Goal: Navigation & Orientation: Find specific page/section

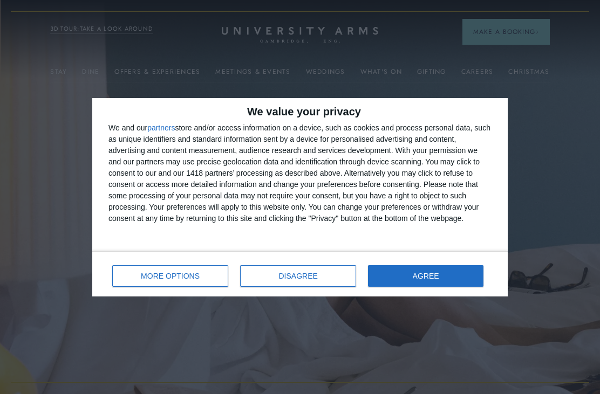
click at [446, 279] on button "AGREE" at bounding box center [425, 276] width 115 height 22
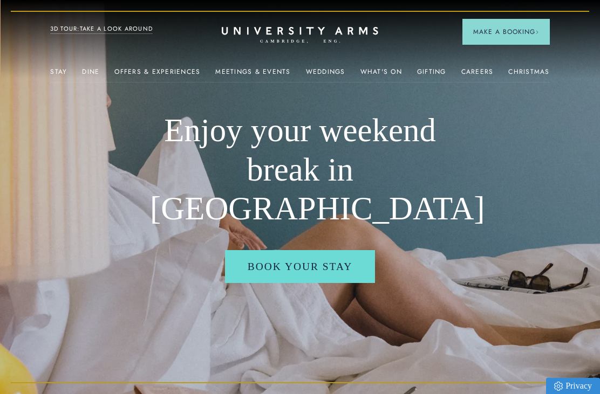
click at [488, 169] on link "A La Carte" at bounding box center [476, 170] width 119 height 28
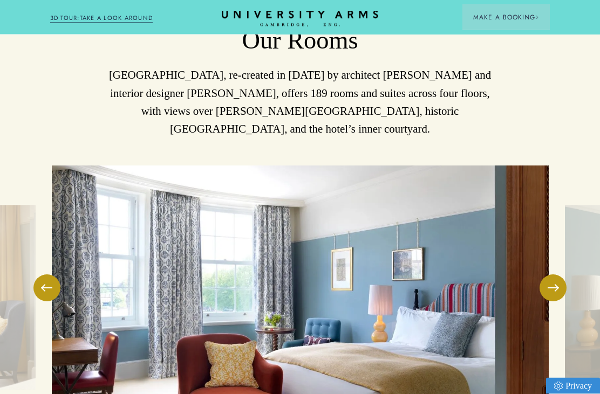
scroll to position [1377, 0]
click at [560, 275] on button at bounding box center [553, 288] width 27 height 27
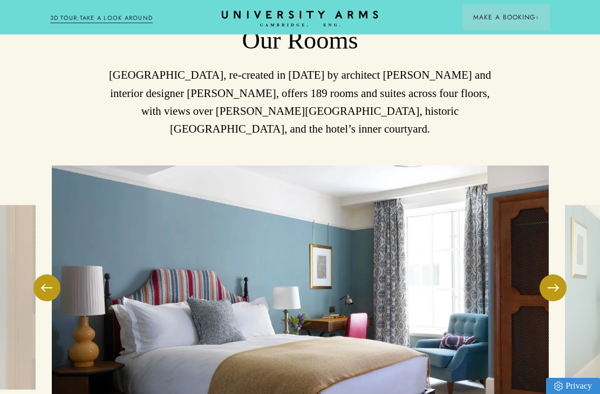
click at [556, 275] on button at bounding box center [553, 288] width 27 height 27
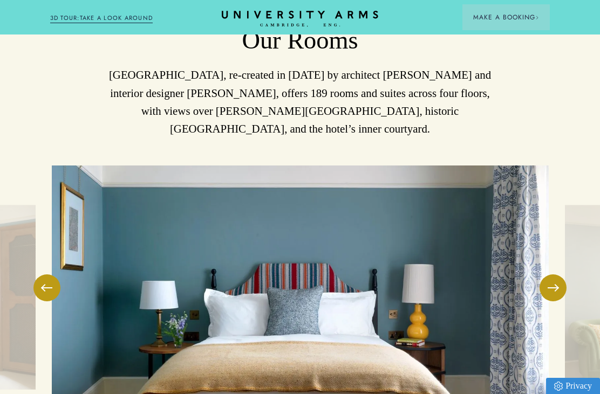
click at [557, 288] on span at bounding box center [553, 288] width 11 height 1
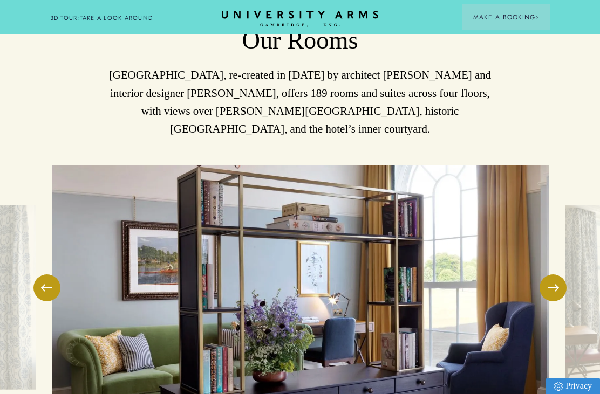
click at [557, 288] on span at bounding box center [553, 288] width 11 height 1
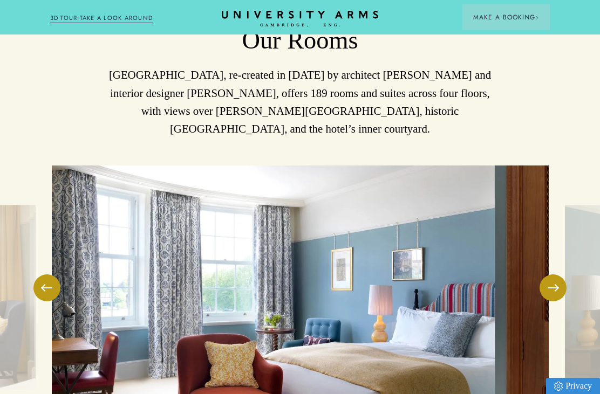
click at [551, 275] on button at bounding box center [553, 288] width 27 height 27
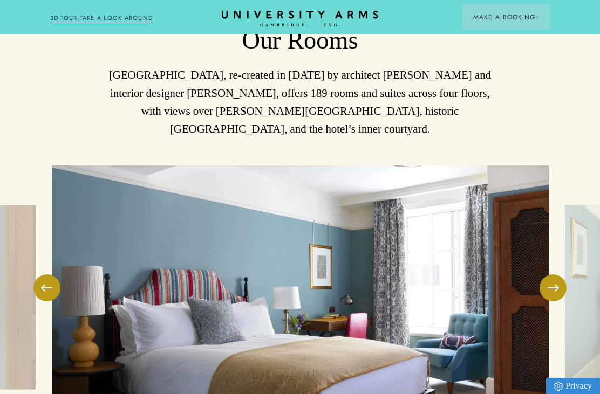
click at [556, 275] on button at bounding box center [553, 288] width 27 height 27
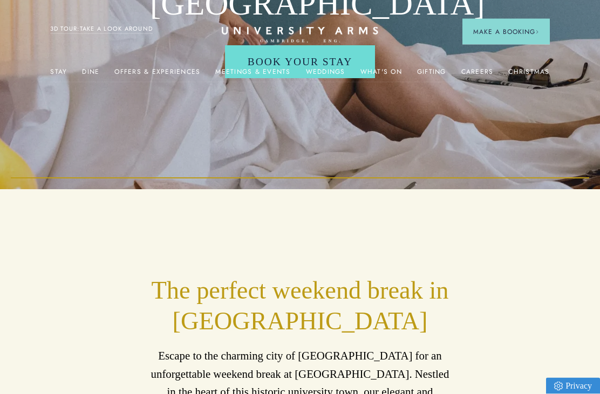
scroll to position [0, 0]
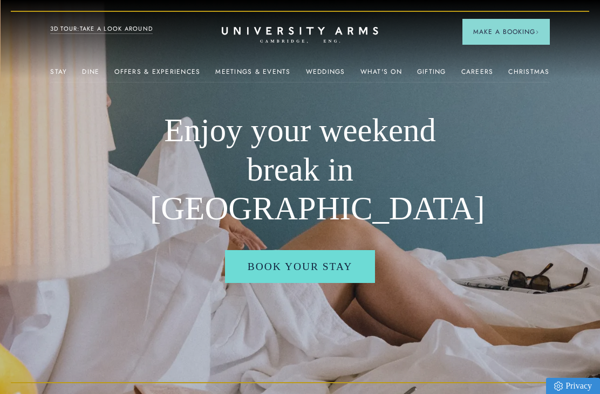
click at [174, 73] on link "Offers & Experiences" at bounding box center [157, 75] width 86 height 14
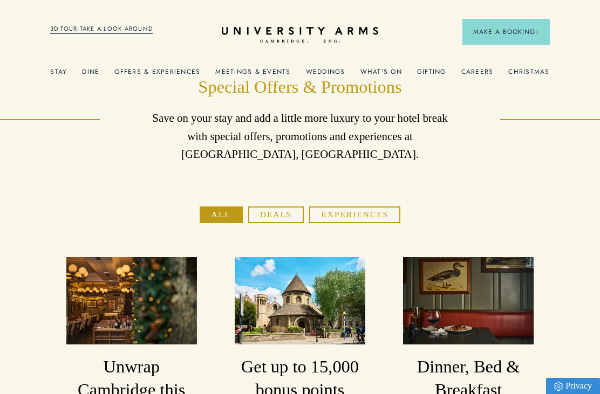
click at [131, 33] on link "3D TOUR:TAKE A LOOK AROUND" at bounding box center [101, 29] width 103 height 10
